Goal: Task Accomplishment & Management: Complete application form

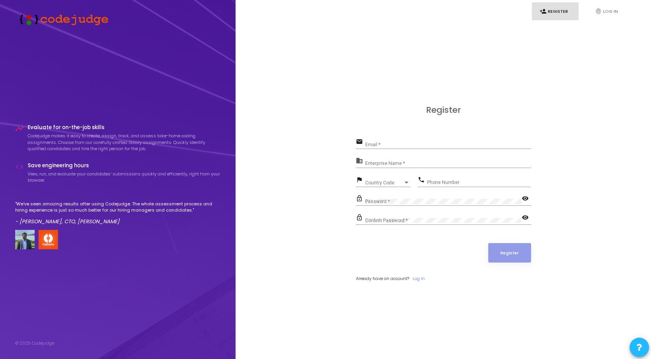
click at [391, 145] on input "Email *" at bounding box center [448, 144] width 166 height 5
paste input "[EMAIL_ADDRESS][DOMAIN_NAME]"
type input "[EMAIL_ADDRESS][DOMAIN_NAME]"
click at [388, 160] on div "Enterprise Name *" at bounding box center [448, 162] width 166 height 12
type input "eferf"
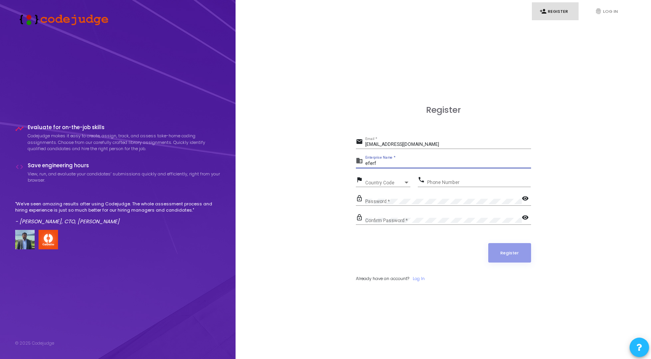
click at [379, 181] on span "Country Code" at bounding box center [384, 183] width 38 height 5
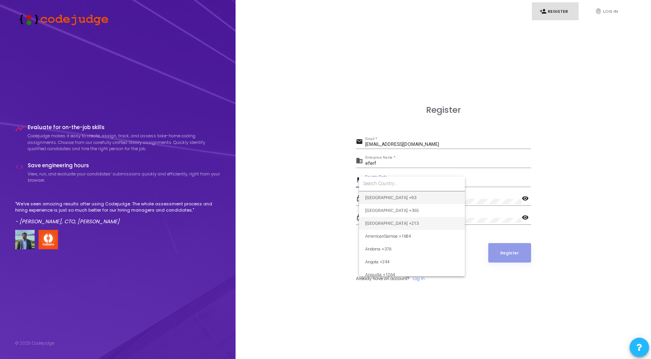
click at [389, 221] on span "[GEOGRAPHIC_DATA] +213" at bounding box center [411, 223] width 93 height 13
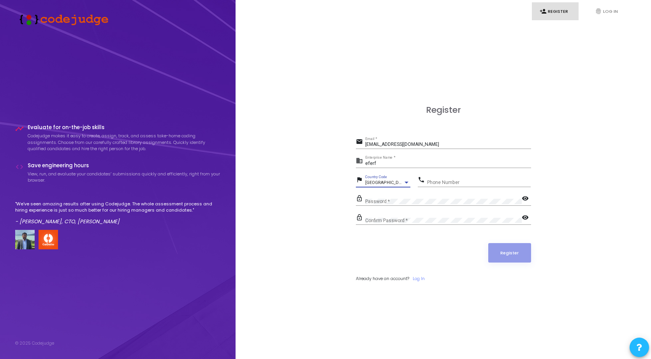
click at [454, 180] on input "Phone Number" at bounding box center [478, 182] width 103 height 5
type input "766548717"
click at [407, 195] on div "Password *" at bounding box center [443, 200] width 156 height 12
click at [521, 253] on button "Register" at bounding box center [509, 252] width 43 height 19
click at [522, 216] on div "lock_outline Confirm Password * visibility" at bounding box center [443, 218] width 175 height 12
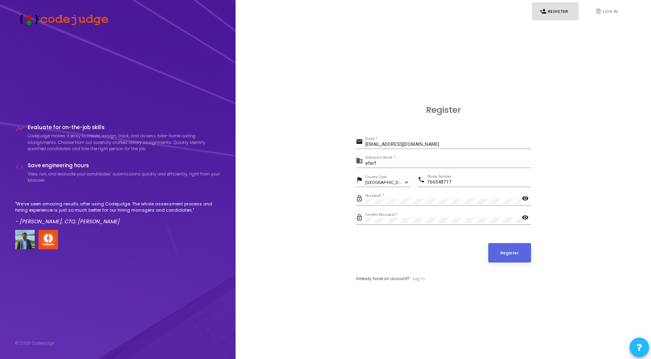
click at [524, 216] on mat-icon "visibility" at bounding box center [525, 218] width 9 height 9
click at [525, 199] on mat-icon "visibility" at bounding box center [525, 199] width 9 height 9
click at [518, 256] on button "Register" at bounding box center [509, 252] width 43 height 19
click at [506, 253] on button "Register" at bounding box center [509, 252] width 43 height 19
